Goal: Task Accomplishment & Management: Manage account settings

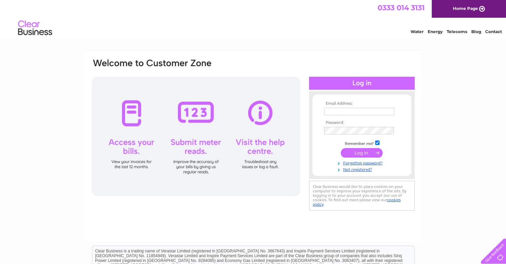
click at [333, 108] on input "text" at bounding box center [359, 111] width 70 height 7
type input "[EMAIL_ADDRESS][DOMAIN_NAME]"
click at [356, 152] on input "submit" at bounding box center [362, 154] width 42 height 10
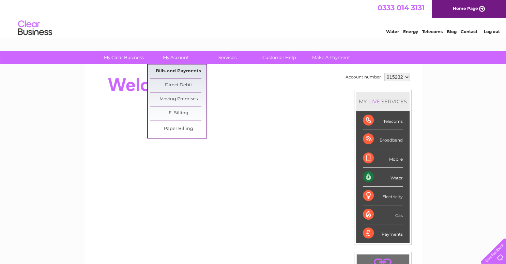
click at [181, 71] on link "Bills and Payments" at bounding box center [178, 71] width 56 height 14
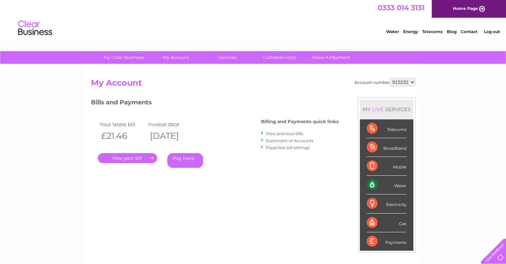
click at [134, 158] on link "." at bounding box center [127, 158] width 59 height 10
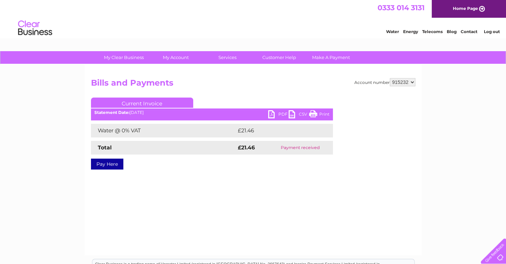
click at [271, 115] on link "PDF" at bounding box center [278, 115] width 20 height 10
click at [412, 81] on select "915232 915280 915281" at bounding box center [403, 82] width 26 height 8
select select "915280"
click at [390, 78] on select "915232 915280 915281" at bounding box center [403, 82] width 26 height 8
click at [412, 82] on select "915232 915280 915281" at bounding box center [403, 82] width 26 height 8
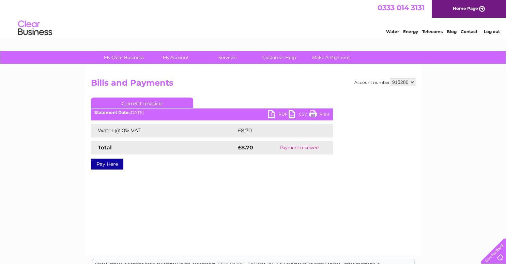
select select "915281"
click at [390, 78] on select "915232 915280 915281" at bounding box center [403, 82] width 26 height 8
click at [270, 115] on link "PDF" at bounding box center [278, 115] width 20 height 10
click at [491, 34] on link "Log out" at bounding box center [492, 31] width 16 height 5
